Goal: Check status: Check status

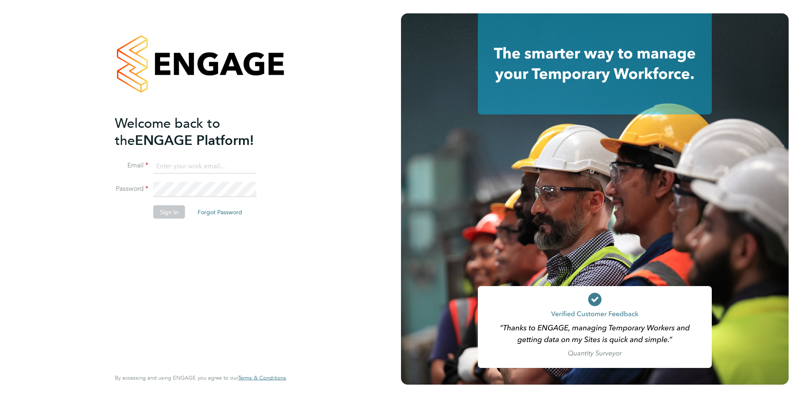
type input "roisin@falcongreen.co.uk"
click at [172, 219] on li "Sign In Forgot Password" at bounding box center [196, 217] width 163 height 22
click at [162, 210] on button "Sign In" at bounding box center [169, 212] width 32 height 13
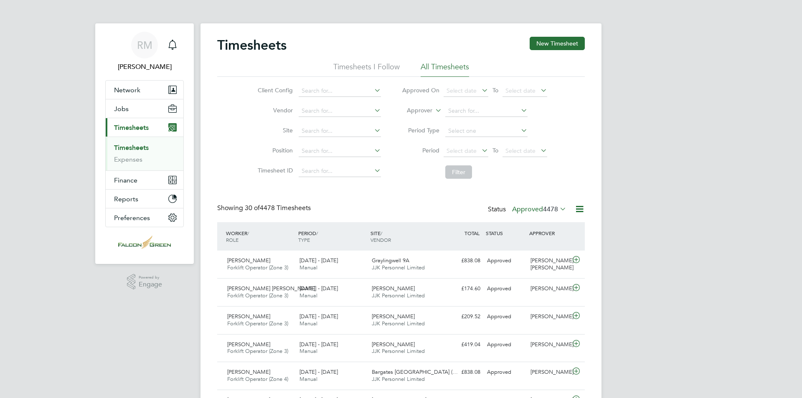
click at [480, 153] on icon at bounding box center [480, 151] width 0 height 12
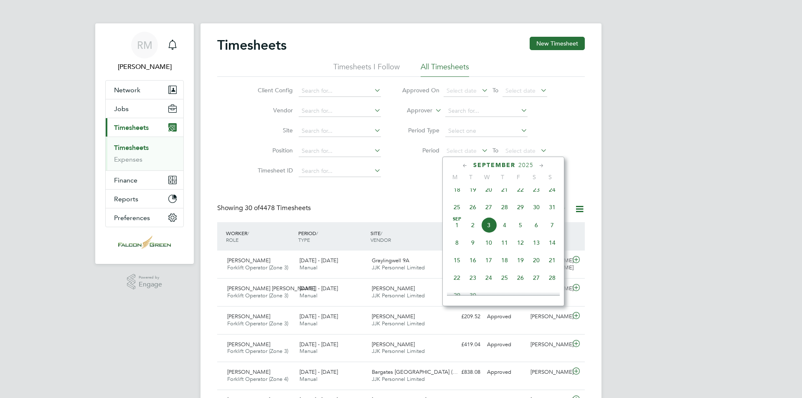
click at [459, 214] on span "25" at bounding box center [457, 207] width 16 height 16
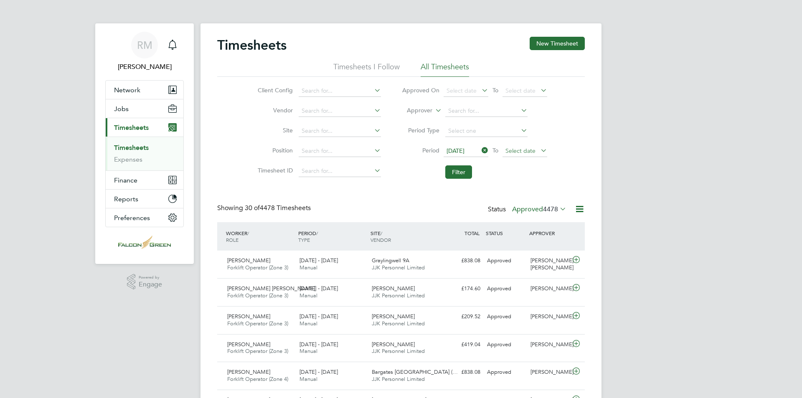
click at [536, 151] on span "Select date" at bounding box center [525, 151] width 45 height 11
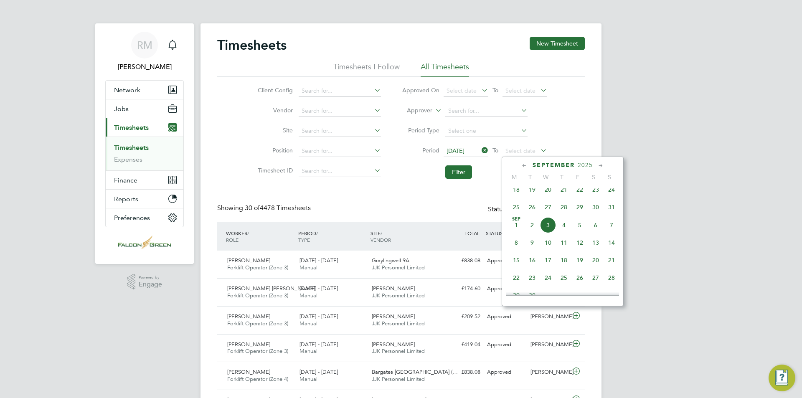
click at [610, 213] on span "31" at bounding box center [612, 207] width 16 height 16
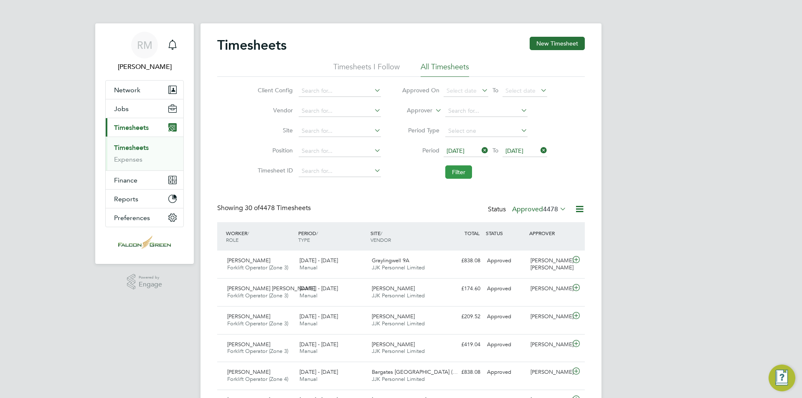
click at [469, 175] on button "Filter" at bounding box center [458, 171] width 27 height 13
click at [468, 175] on button "Filter" at bounding box center [458, 171] width 27 height 13
click at [546, 206] on label "Approved 24" at bounding box center [543, 209] width 47 height 8
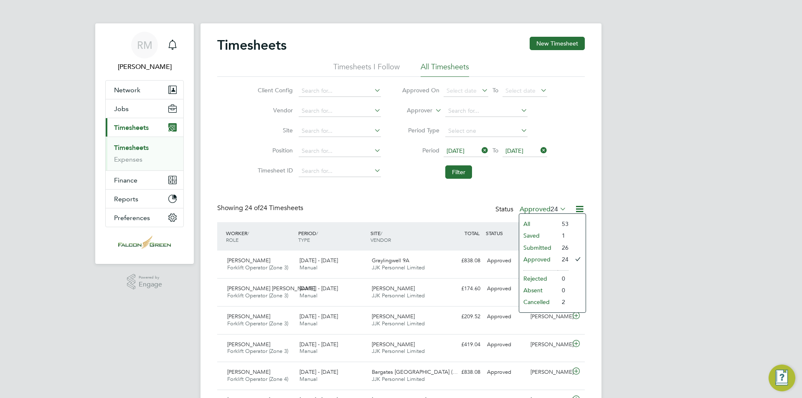
click at [544, 246] on li "Submitted" at bounding box center [538, 248] width 38 height 12
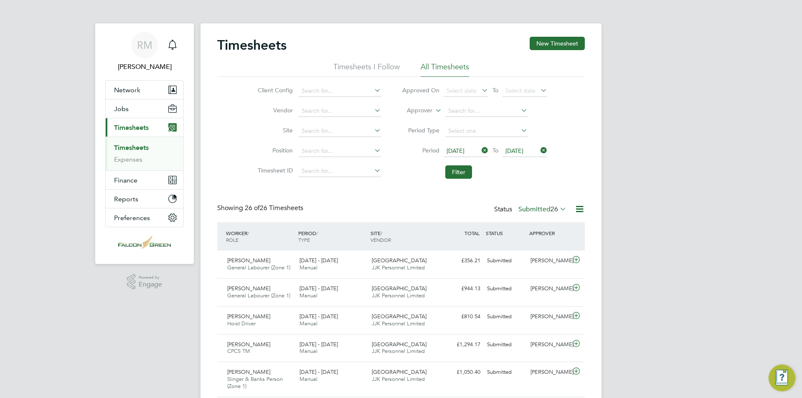
click at [538, 211] on label "Submitted 26" at bounding box center [542, 209] width 48 height 8
